Goal: Book appointment/travel/reservation

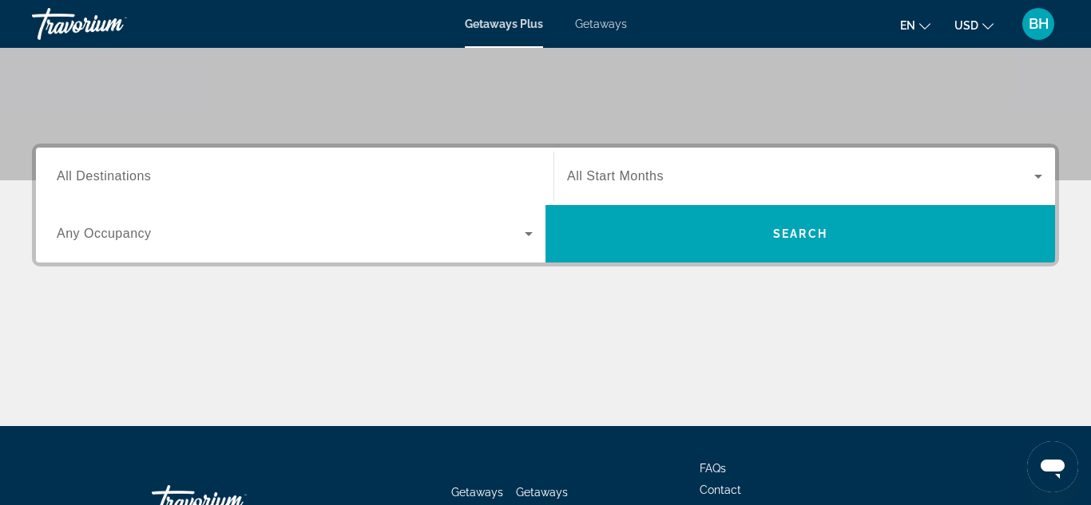
scroll to position [299, 0]
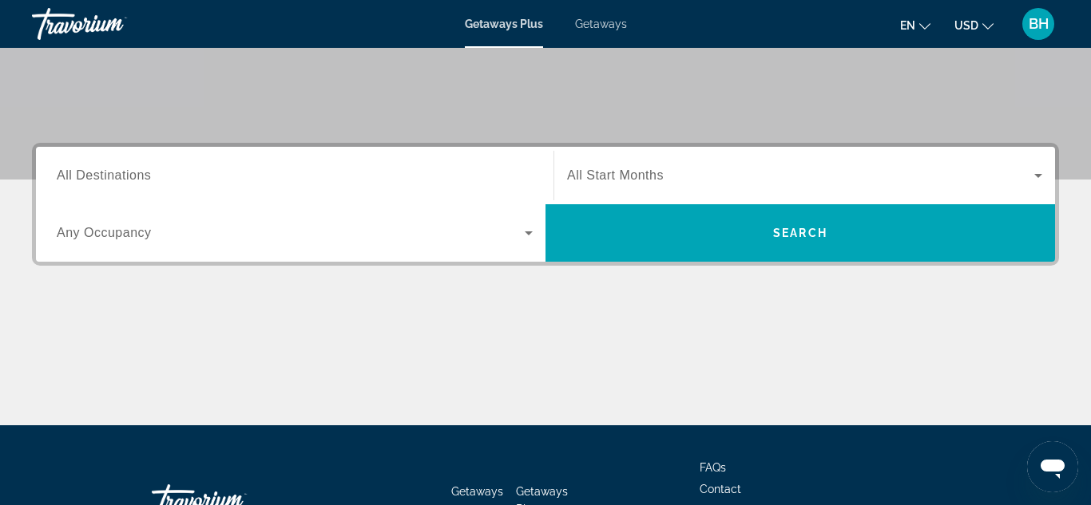
click at [523, 240] on icon "Search widget" at bounding box center [528, 233] width 19 height 19
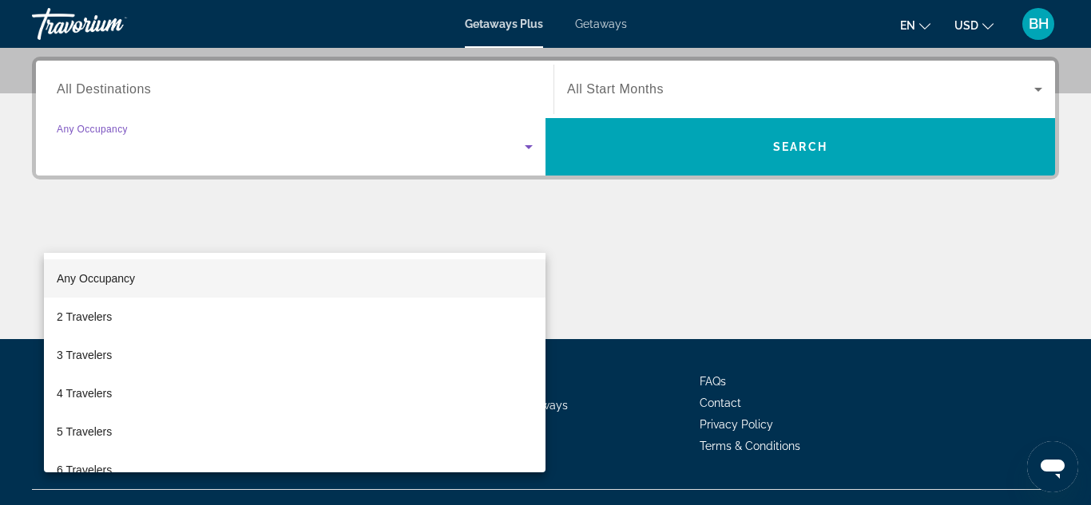
scroll to position [391, 0]
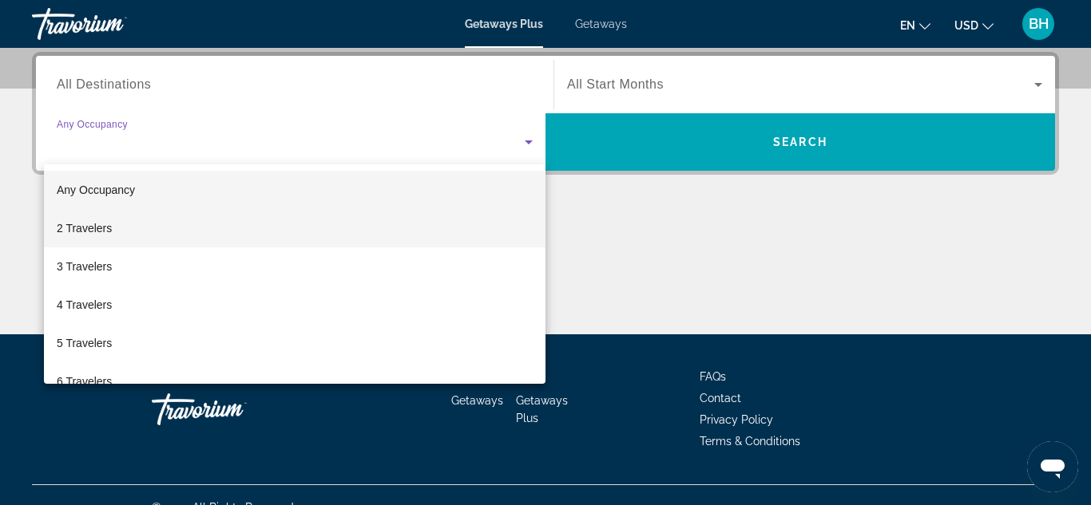
click at [101, 223] on span "2 Travelers" at bounding box center [84, 228] width 55 height 19
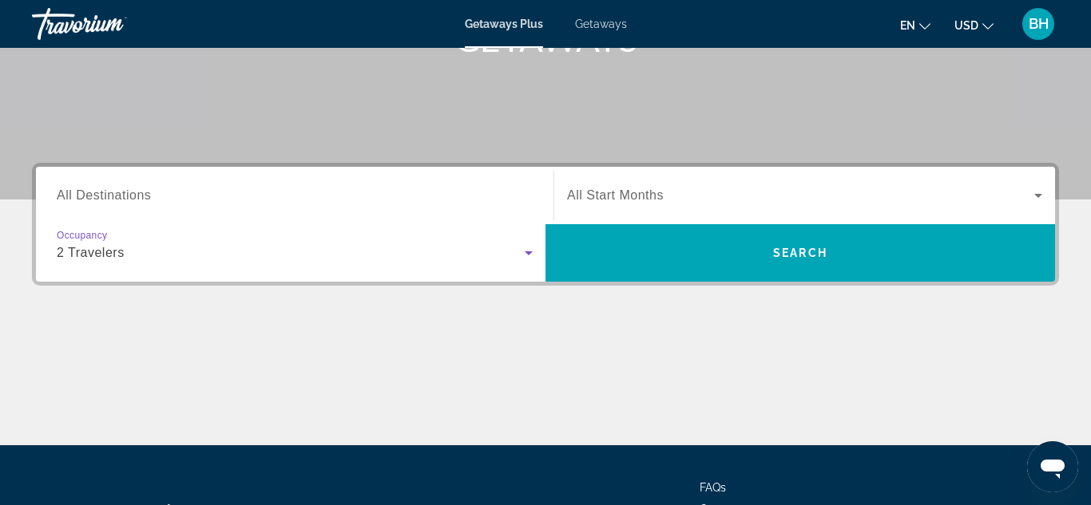
scroll to position [268, 0]
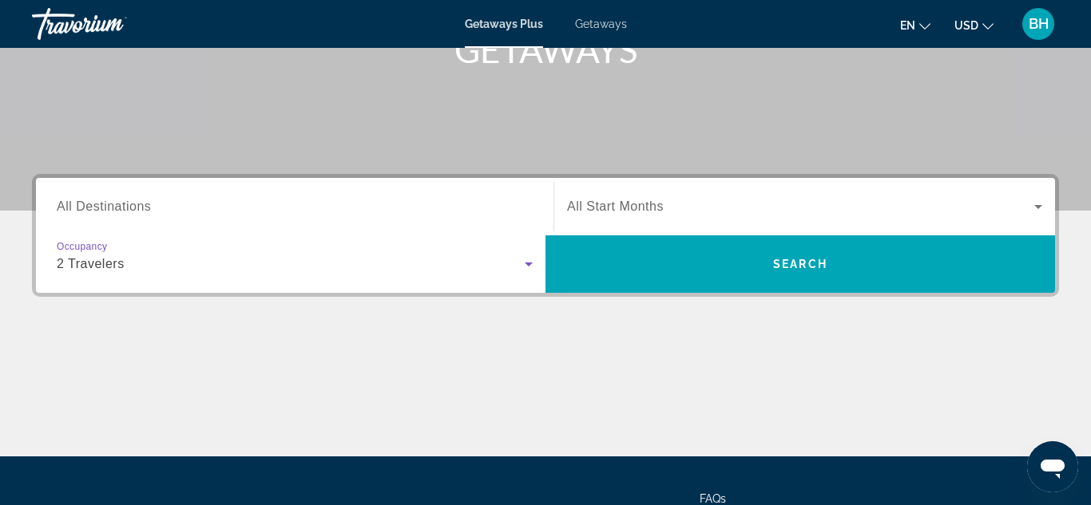
click at [78, 213] on span "All Destinations" at bounding box center [104, 207] width 94 height 14
click at [78, 213] on input "Destination All Destinations" at bounding box center [295, 207] width 476 height 19
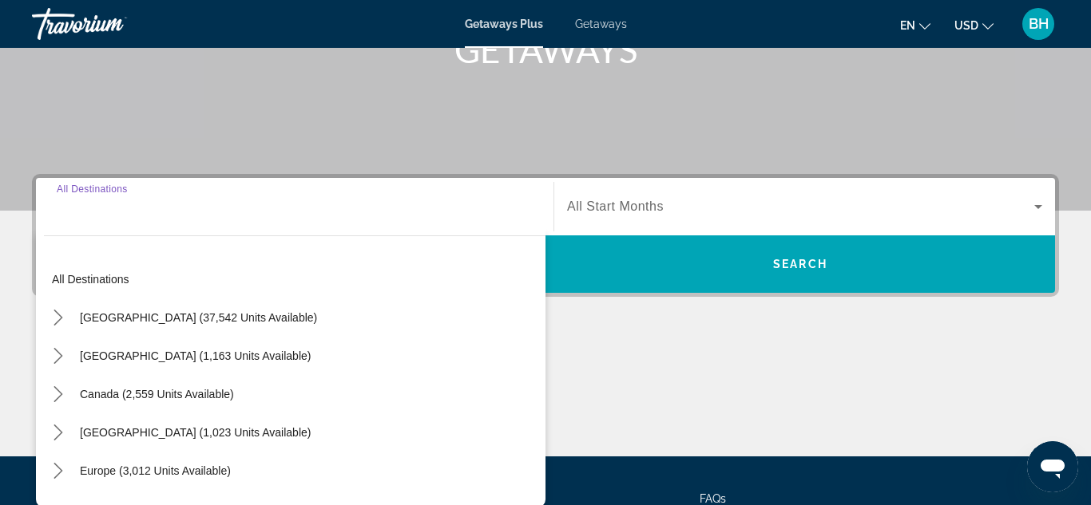
scroll to position [391, 0]
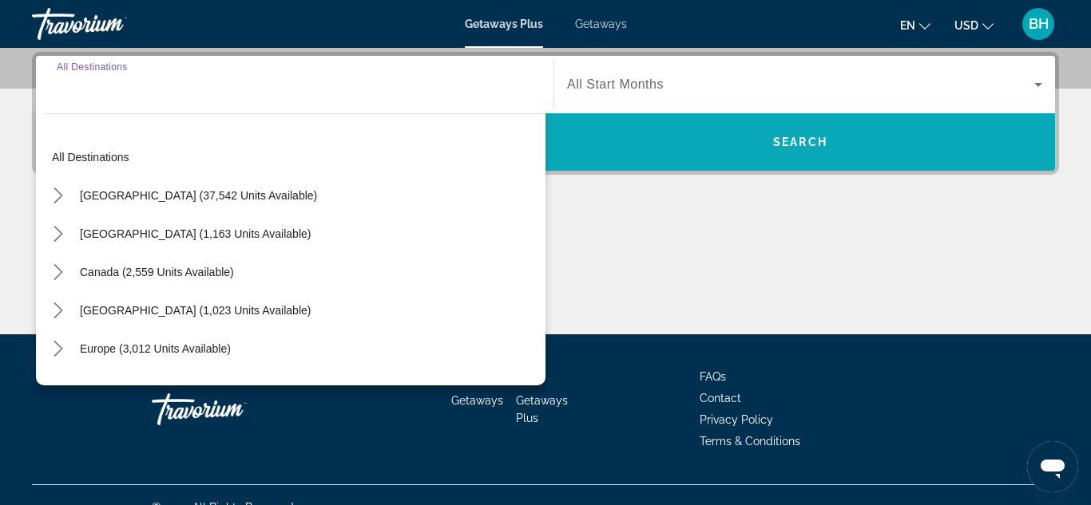
click at [573, 141] on span "Search" at bounding box center [799, 142] width 509 height 38
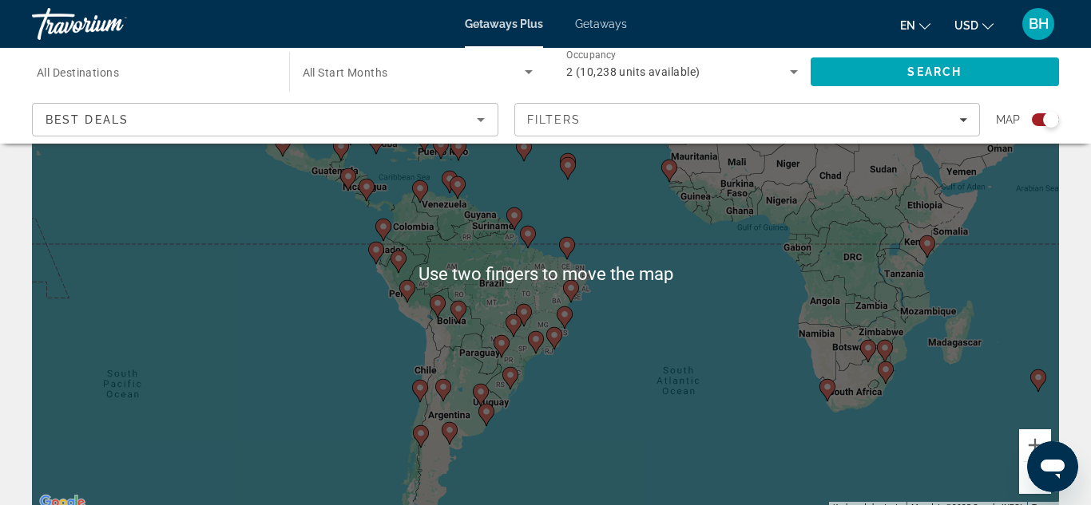
scroll to position [124, 0]
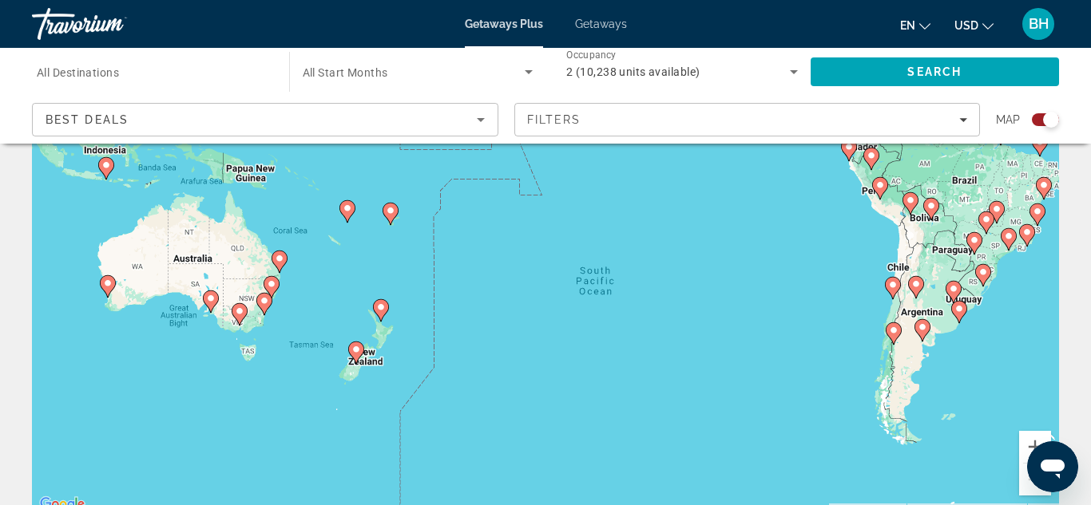
click at [280, 257] on image "Main content" at bounding box center [280, 259] width 10 height 10
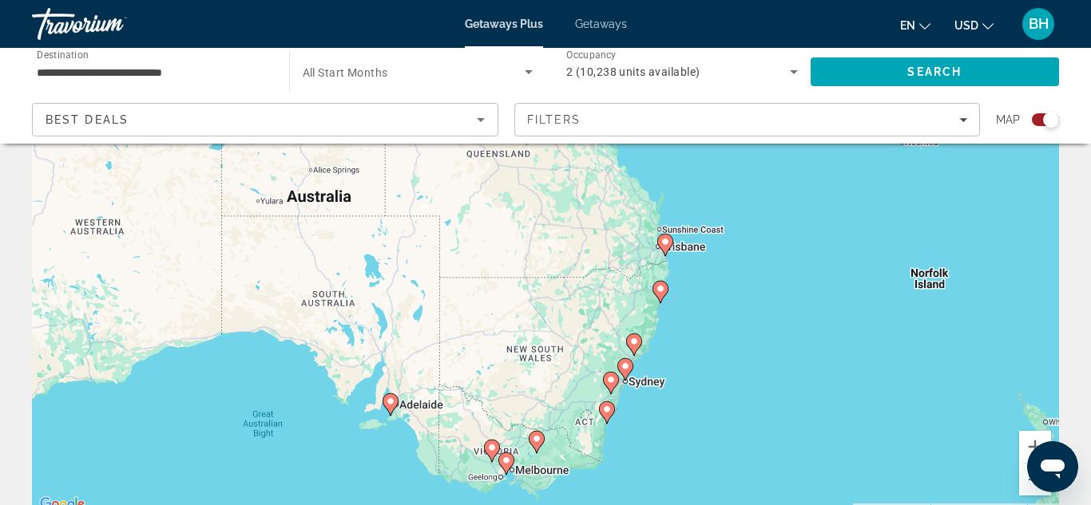
click at [620, 369] on icon "Main content" at bounding box center [625, 369] width 14 height 21
type input "**********"
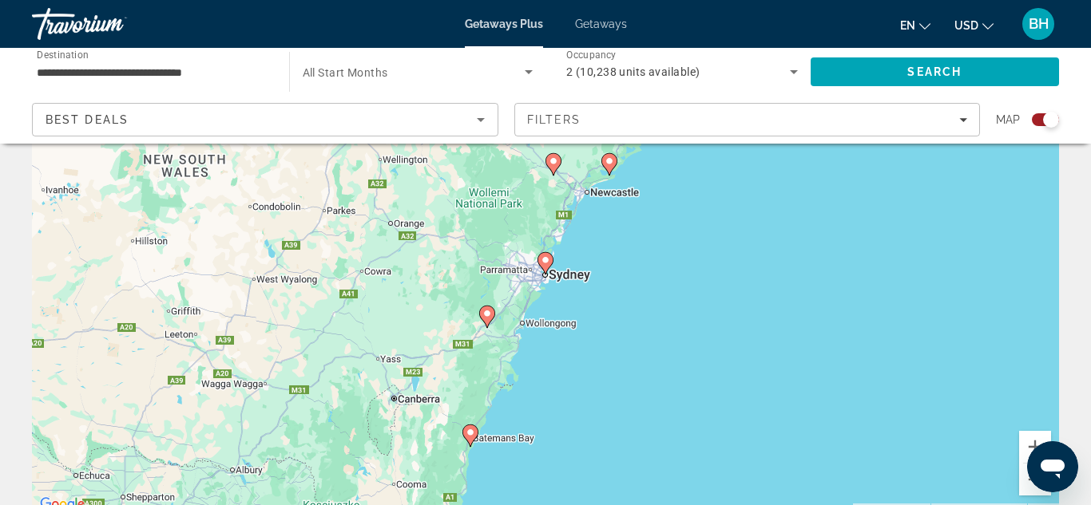
click at [549, 266] on icon "Main content" at bounding box center [545, 263] width 14 height 21
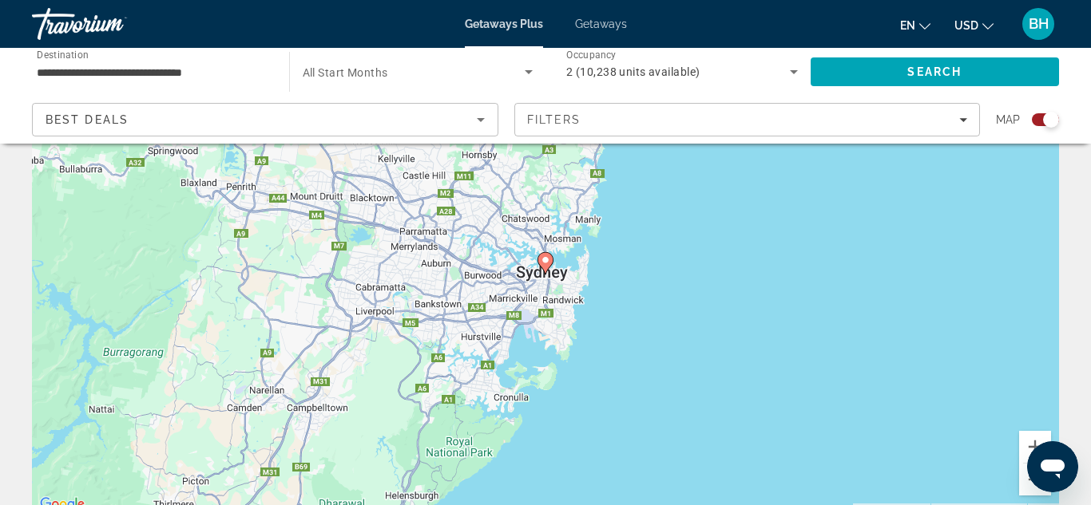
click at [549, 266] on icon "Main content" at bounding box center [545, 263] width 14 height 21
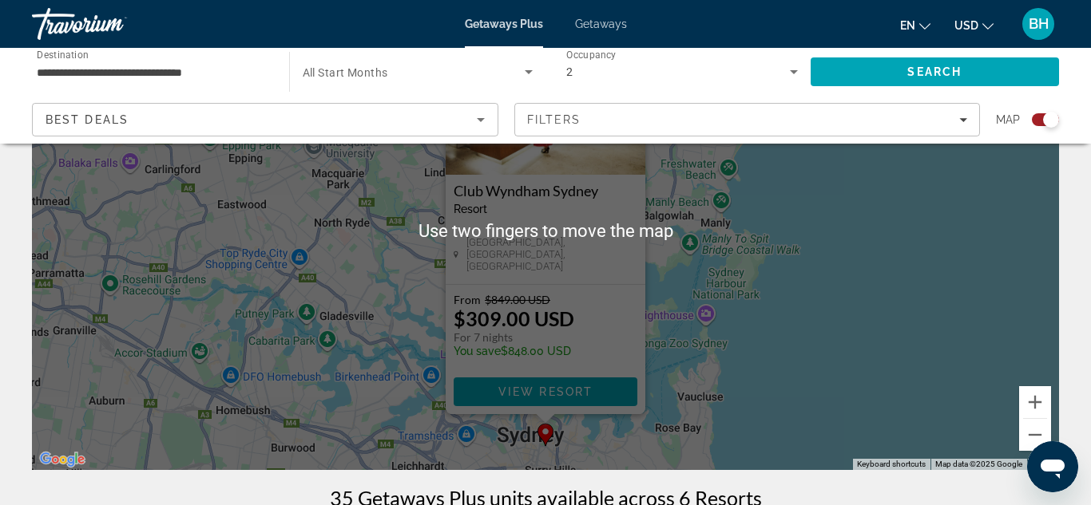
scroll to position [187, 0]
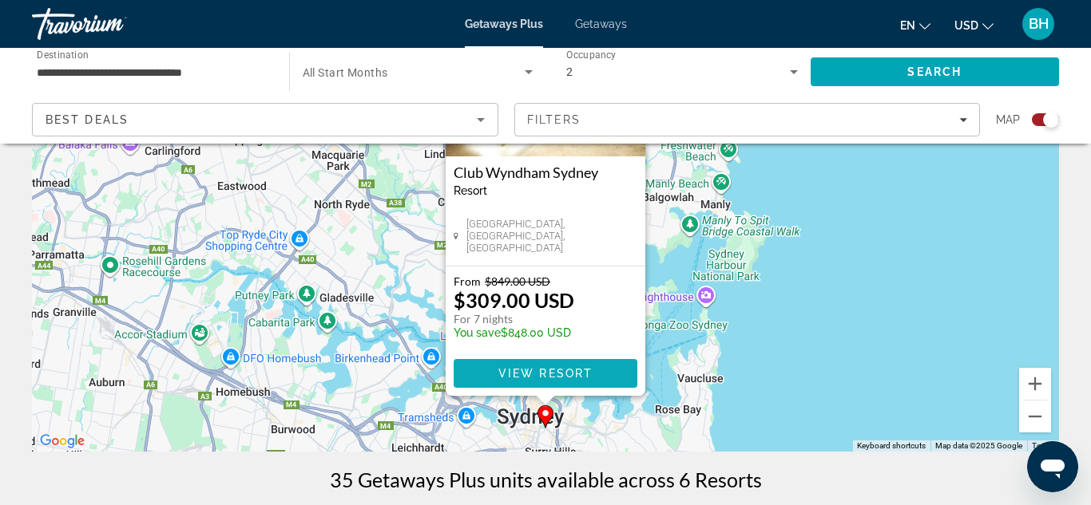
click at [474, 381] on span "Main content" at bounding box center [546, 374] width 184 height 38
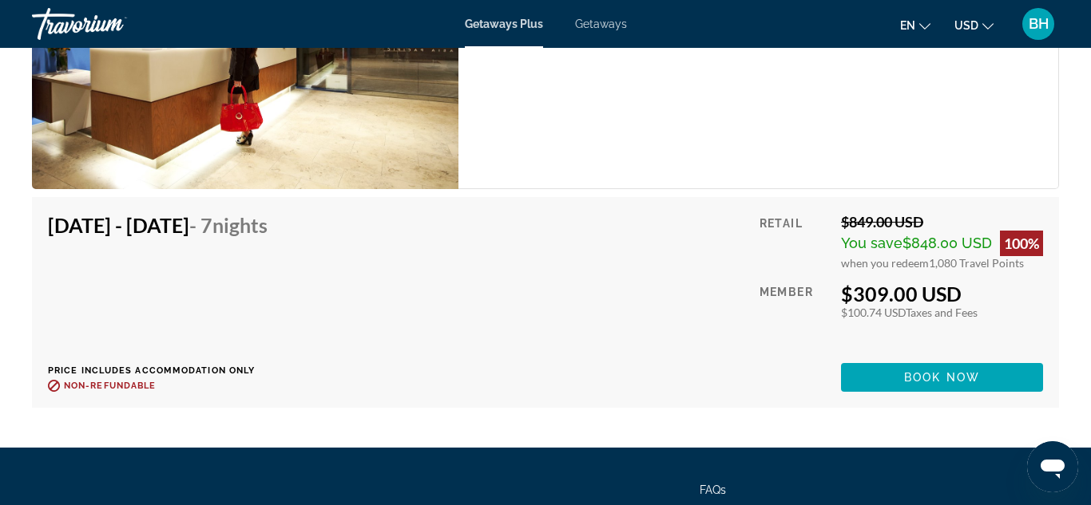
scroll to position [2866, 0]
